Goal: Task Accomplishment & Management: Manage account settings

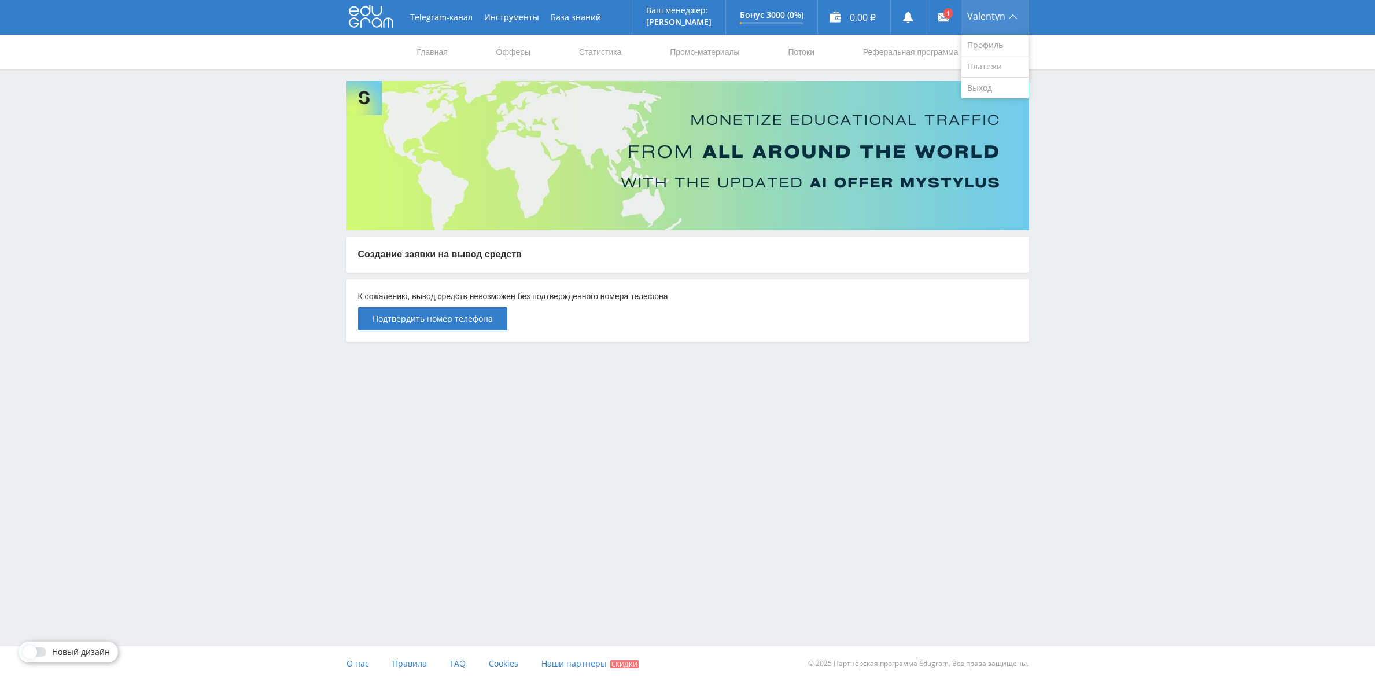
click at [991, 20] on span "Valentyn" at bounding box center [986, 16] width 38 height 9
click at [987, 43] on link "Профиль" at bounding box center [995, 45] width 67 height 21
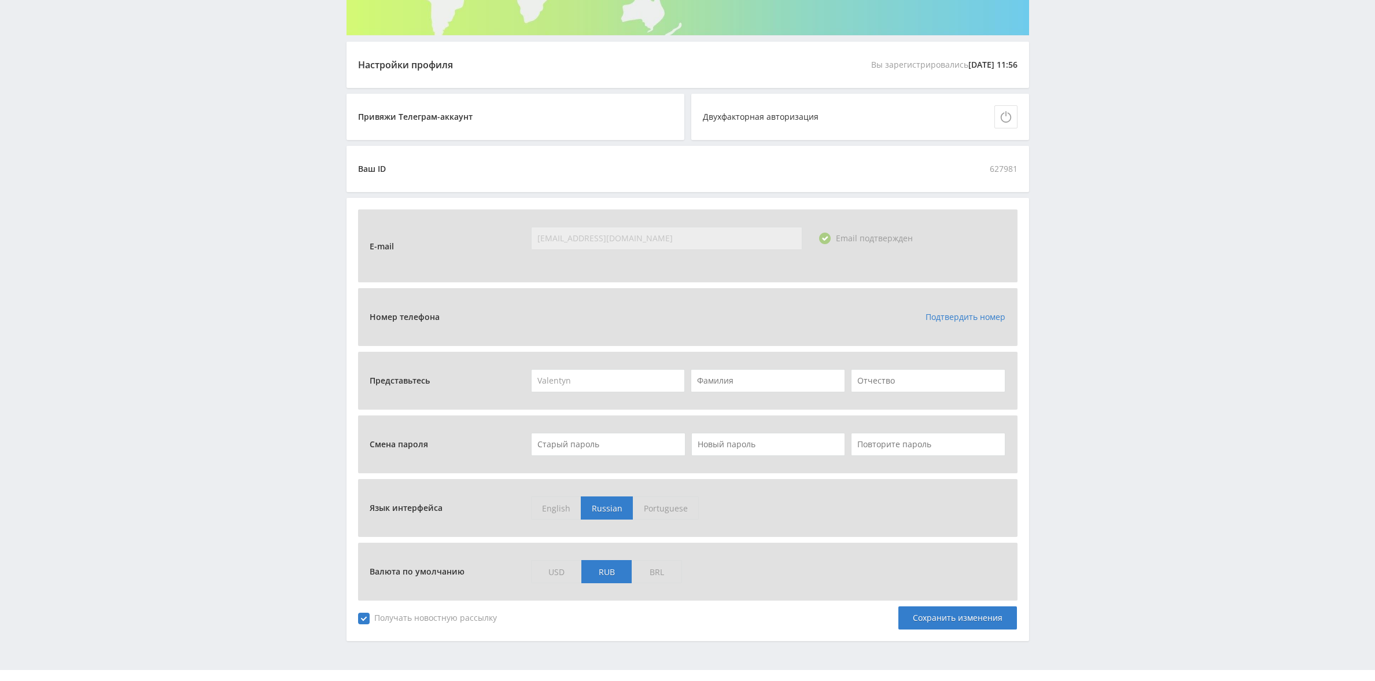
scroll to position [219, 0]
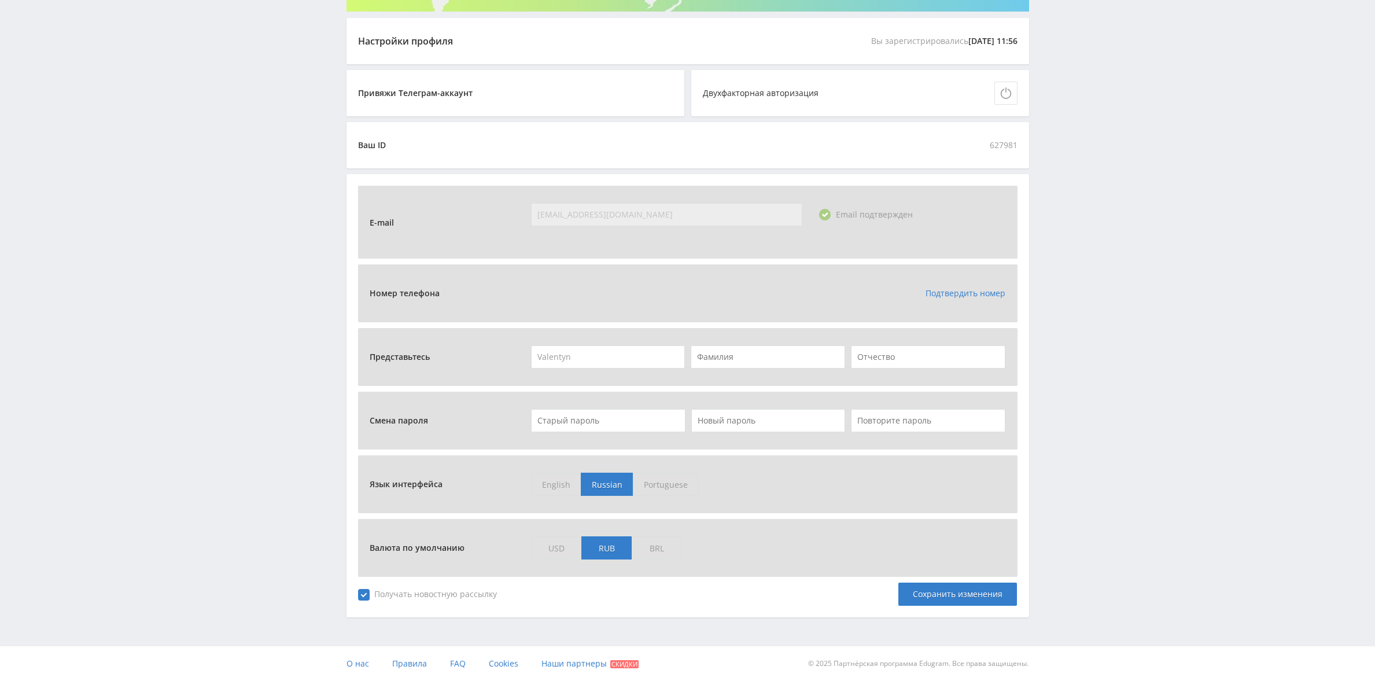
click at [566, 546] on span "USD" at bounding box center [556, 547] width 50 height 23
click at [0, 0] on input "USD" at bounding box center [0, 0] width 0 height 0
click at [942, 593] on div "Сохранить изменения" at bounding box center [958, 594] width 119 height 23
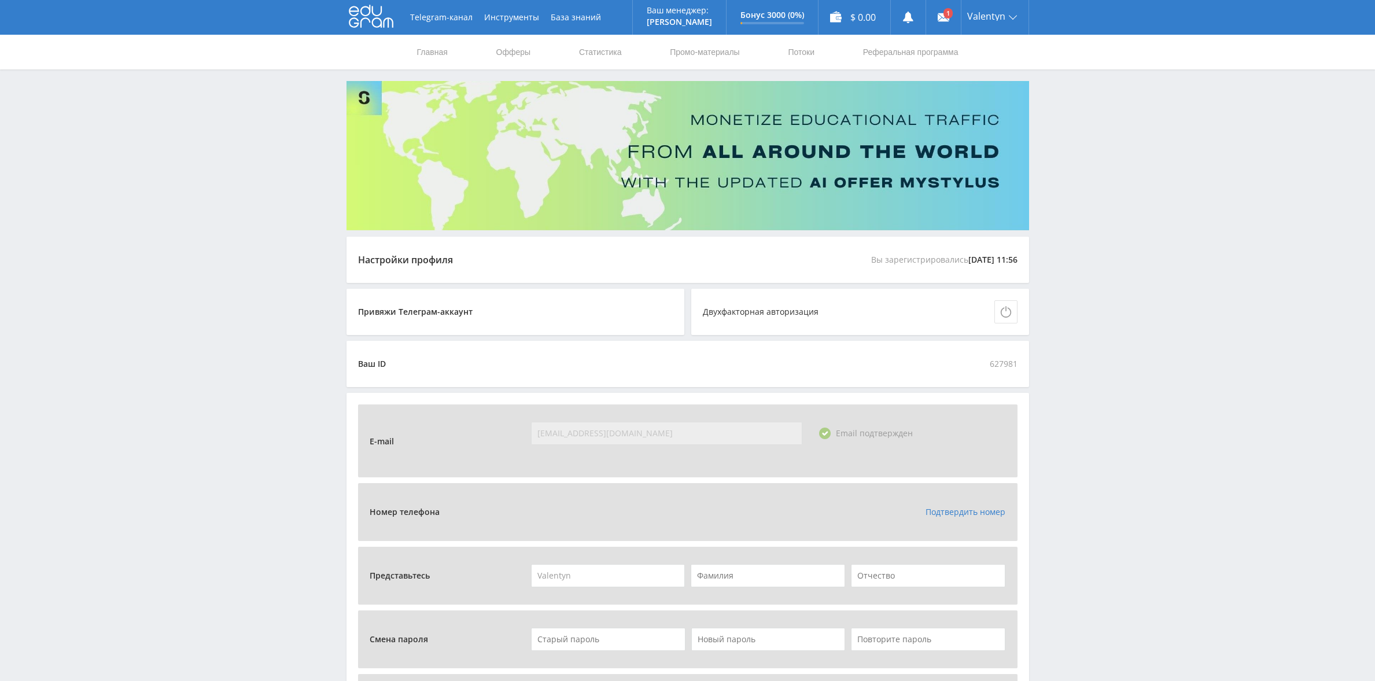
scroll to position [2, 0]
